Goal: Check status: Check status

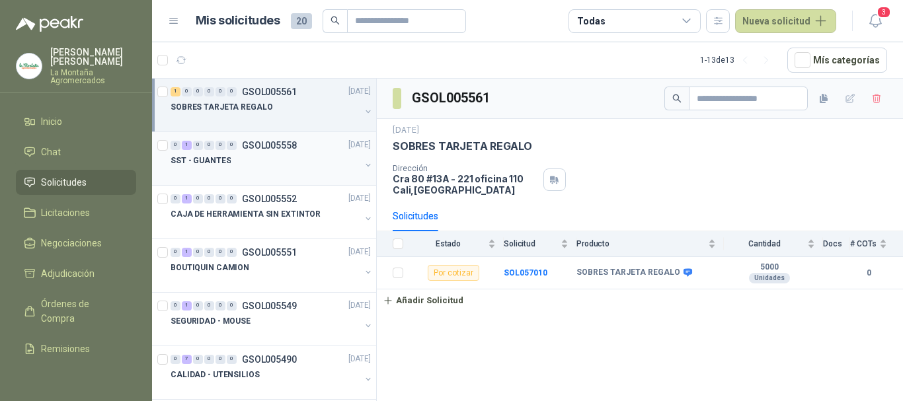
click at [274, 144] on p "GSOL005558" at bounding box center [269, 145] width 55 height 9
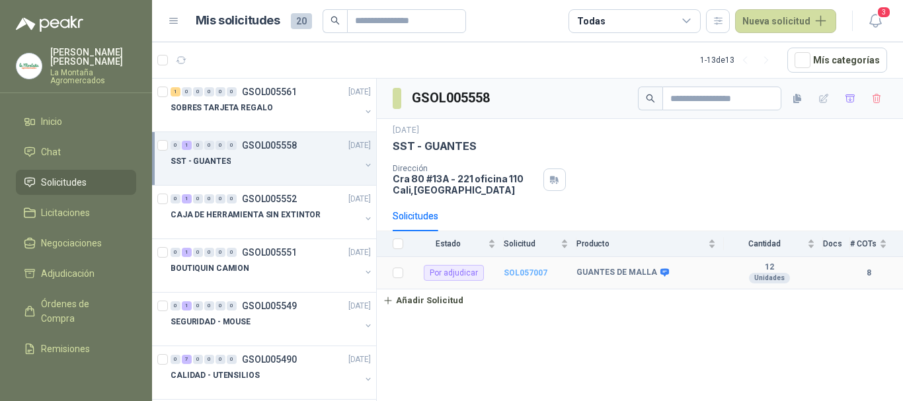
click at [539, 271] on b "SOL057007" at bounding box center [526, 273] width 44 height 9
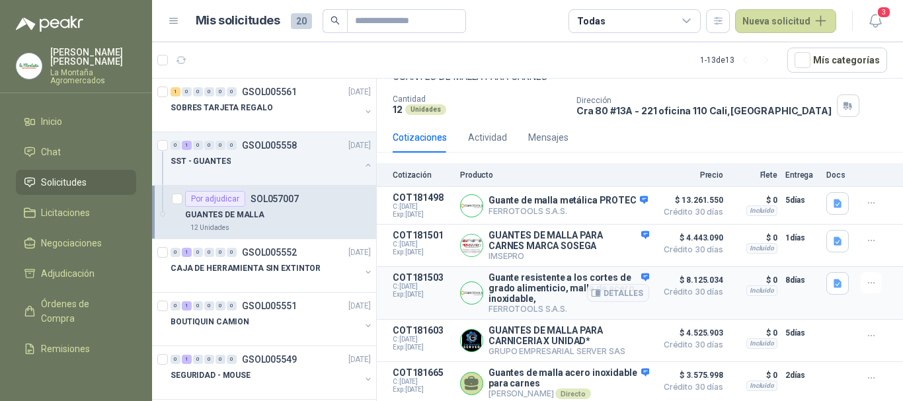
scroll to position [150, 0]
